Goal: Information Seeking & Learning: Check status

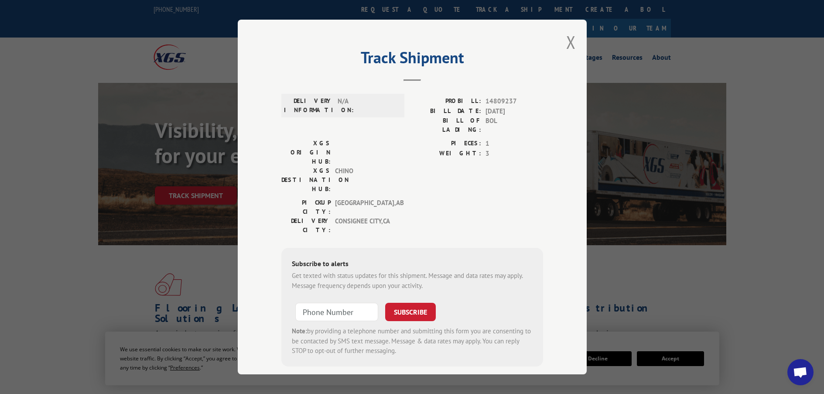
scroll to position [3475, 0]
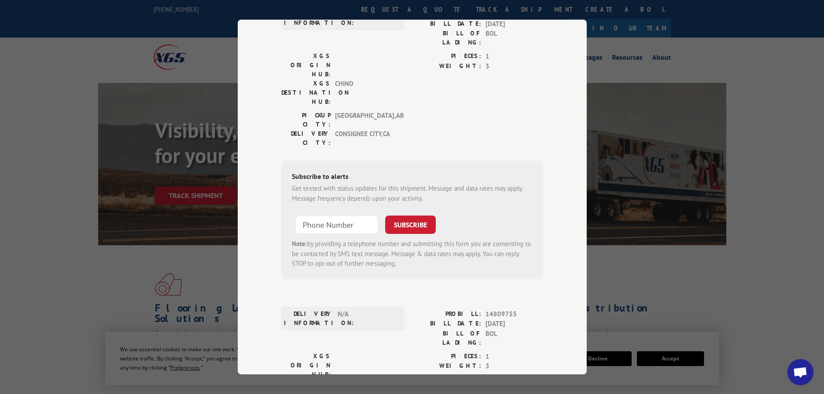
scroll to position [0, 0]
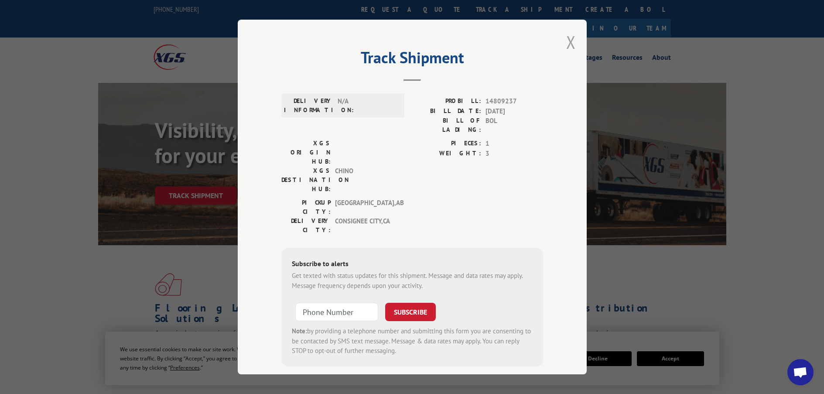
click at [570, 40] on button "Close modal" at bounding box center [571, 42] width 10 height 23
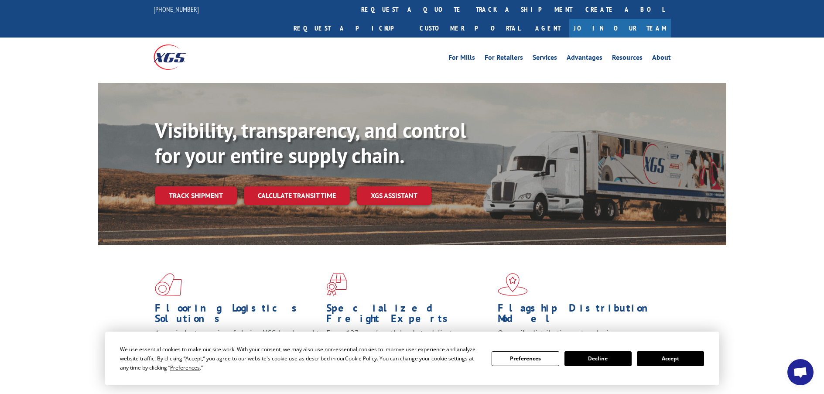
click at [546, 356] on button "Preferences" at bounding box center [525, 358] width 67 height 15
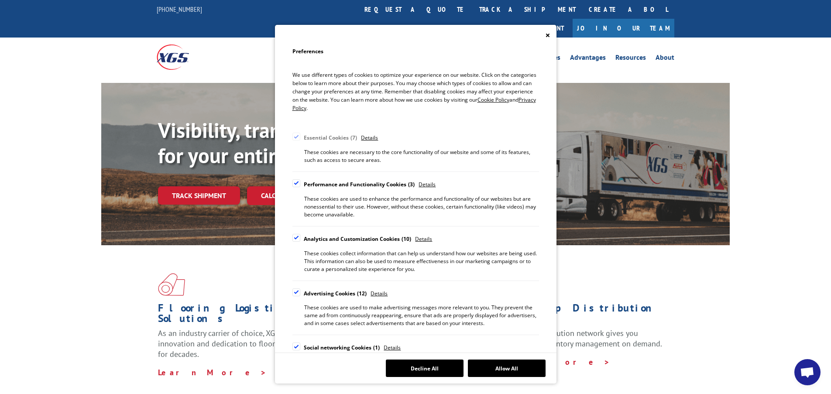
click at [549, 34] on icon "Close" at bounding box center [547, 35] width 3 height 3
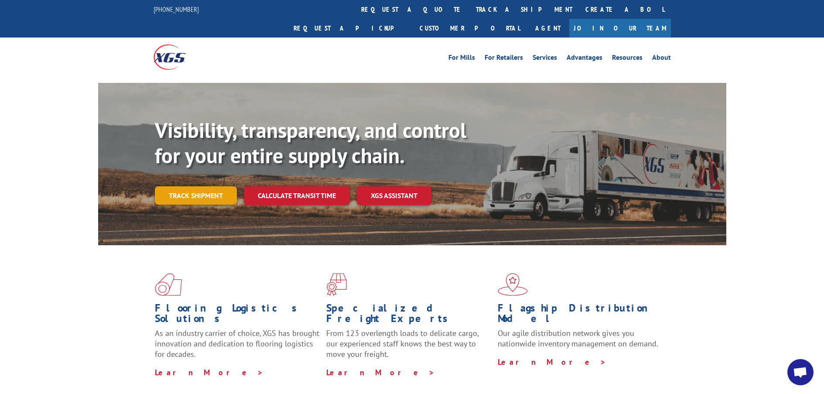
click at [215, 186] on link "Track shipment" at bounding box center [196, 195] width 82 height 18
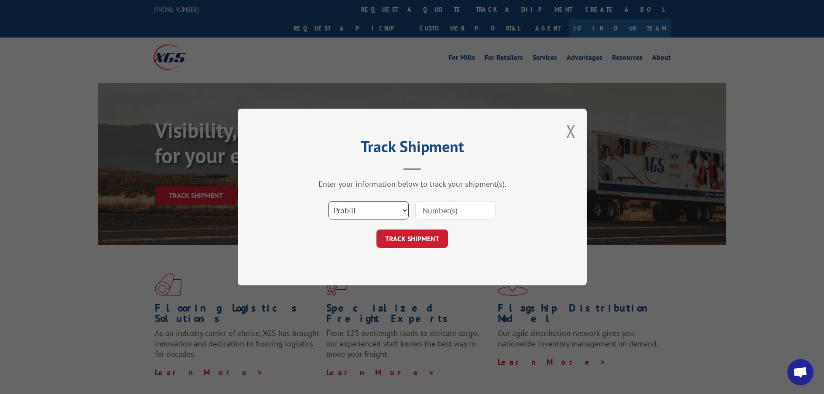
click at [366, 211] on select "Select category... Probill BOL PO" at bounding box center [369, 210] width 80 height 18
click at [373, 211] on select "Select category... Probill BOL PO" at bounding box center [369, 210] width 80 height 18
click at [461, 209] on input at bounding box center [455, 210] width 80 height 18
paste input "BOL 645811"
click at [438, 211] on input "BOL 645811" at bounding box center [455, 210] width 80 height 18
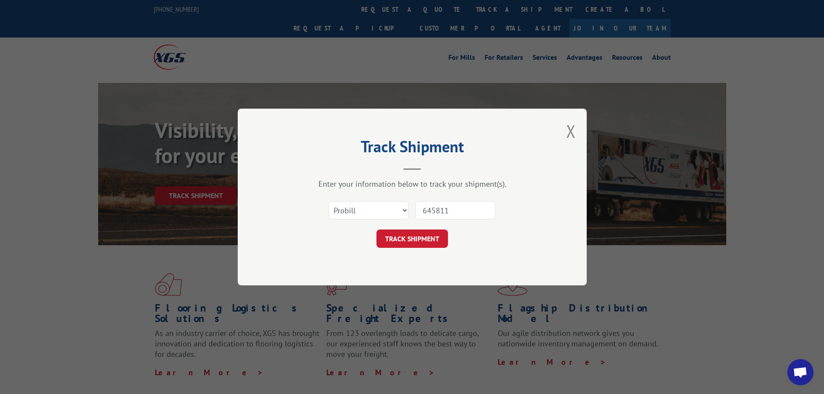
type input "645811"
click at [401, 209] on select "Select category... Probill BOL PO" at bounding box center [369, 210] width 80 height 18
select select "bol"
click at [329, 201] on select "Select category... Probill BOL PO" at bounding box center [369, 210] width 80 height 18
click at [430, 241] on button "TRACK SHIPMENT" at bounding box center [413, 239] width 72 height 18
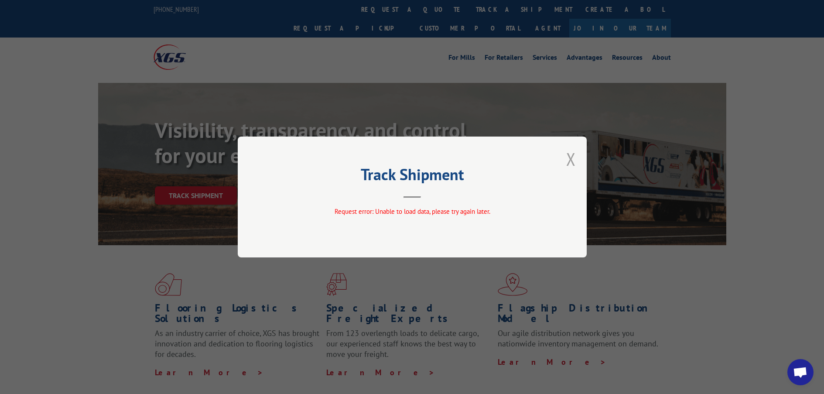
click at [570, 160] on button "Close modal" at bounding box center [571, 159] width 10 height 23
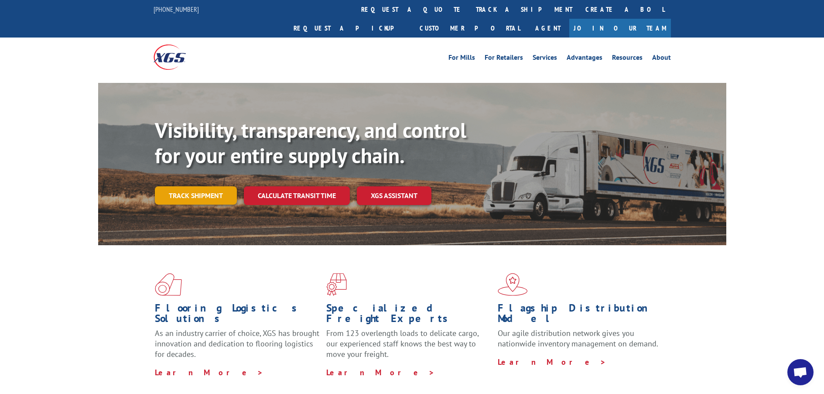
click at [203, 186] on link "Track shipment" at bounding box center [196, 195] width 82 height 18
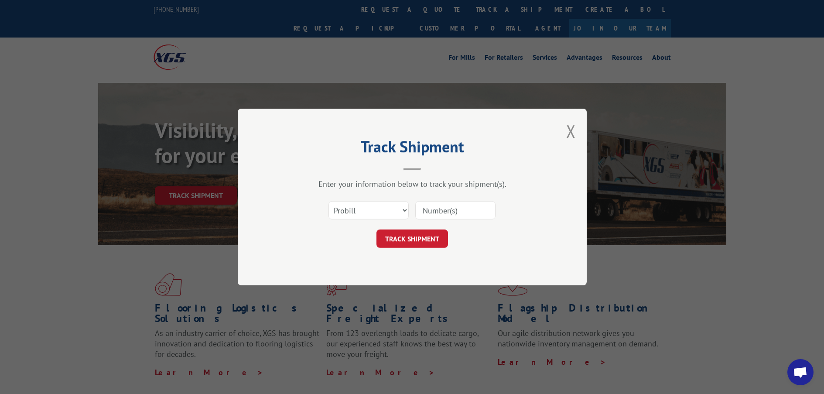
click at [443, 210] on input at bounding box center [455, 210] width 80 height 18
paste input "BOL 645811"
click at [438, 208] on input "BOL 645811" at bounding box center [455, 210] width 80 height 18
type input "645811"
click at [425, 238] on button "TRACK SHIPMENT" at bounding box center [413, 239] width 72 height 18
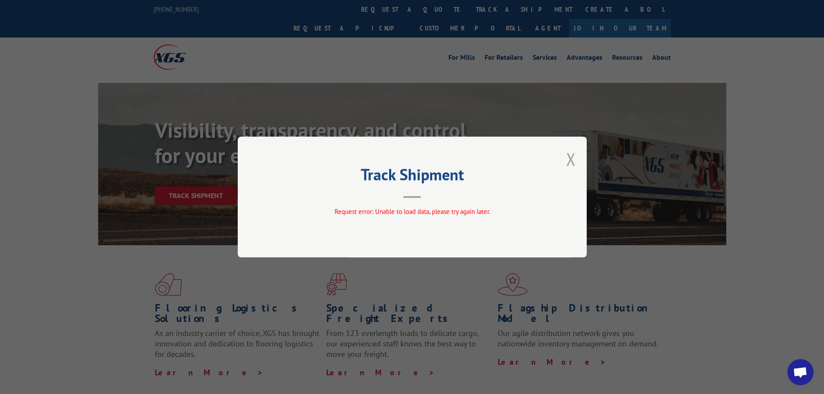
click at [573, 161] on button "Close modal" at bounding box center [571, 159] width 10 height 23
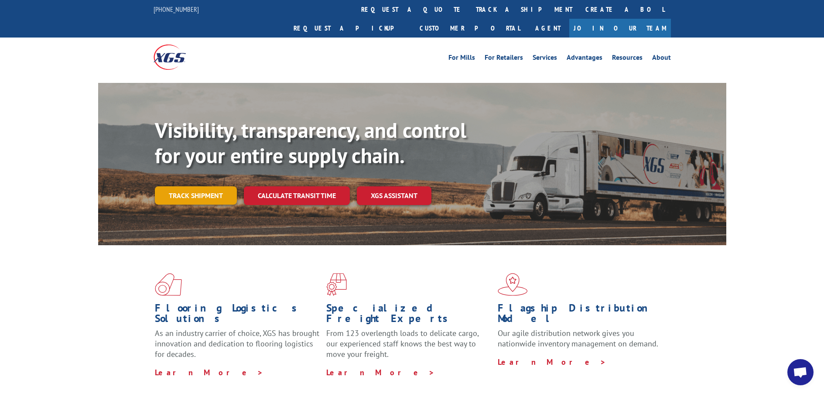
click at [184, 186] on link "Track shipment" at bounding box center [196, 195] width 82 height 18
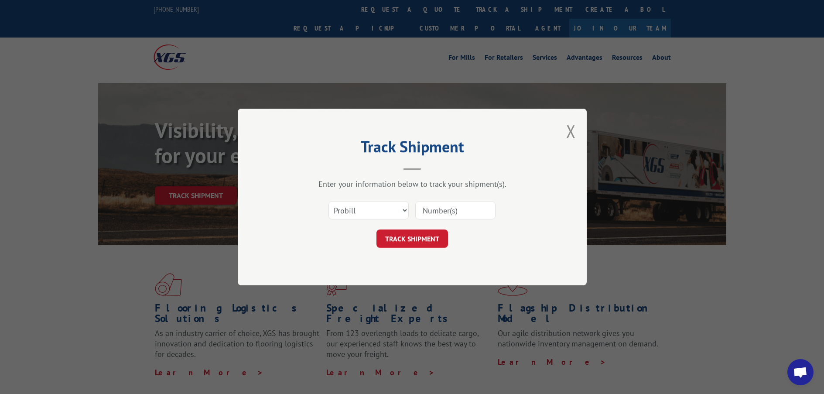
click at [466, 213] on input at bounding box center [455, 210] width 80 height 18
paste input "645811"
type input "645811"
click at [411, 240] on button "TRACK SHIPMENT" at bounding box center [413, 239] width 72 height 18
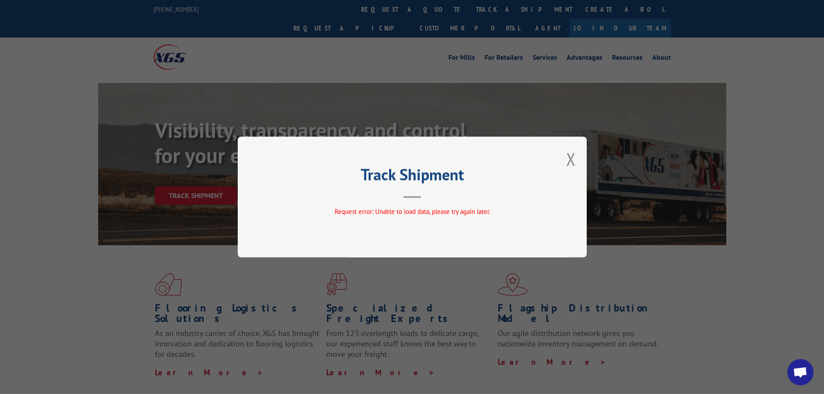
click at [571, 160] on button "Close modal" at bounding box center [571, 159] width 10 height 23
